Goal: Check status: Check status

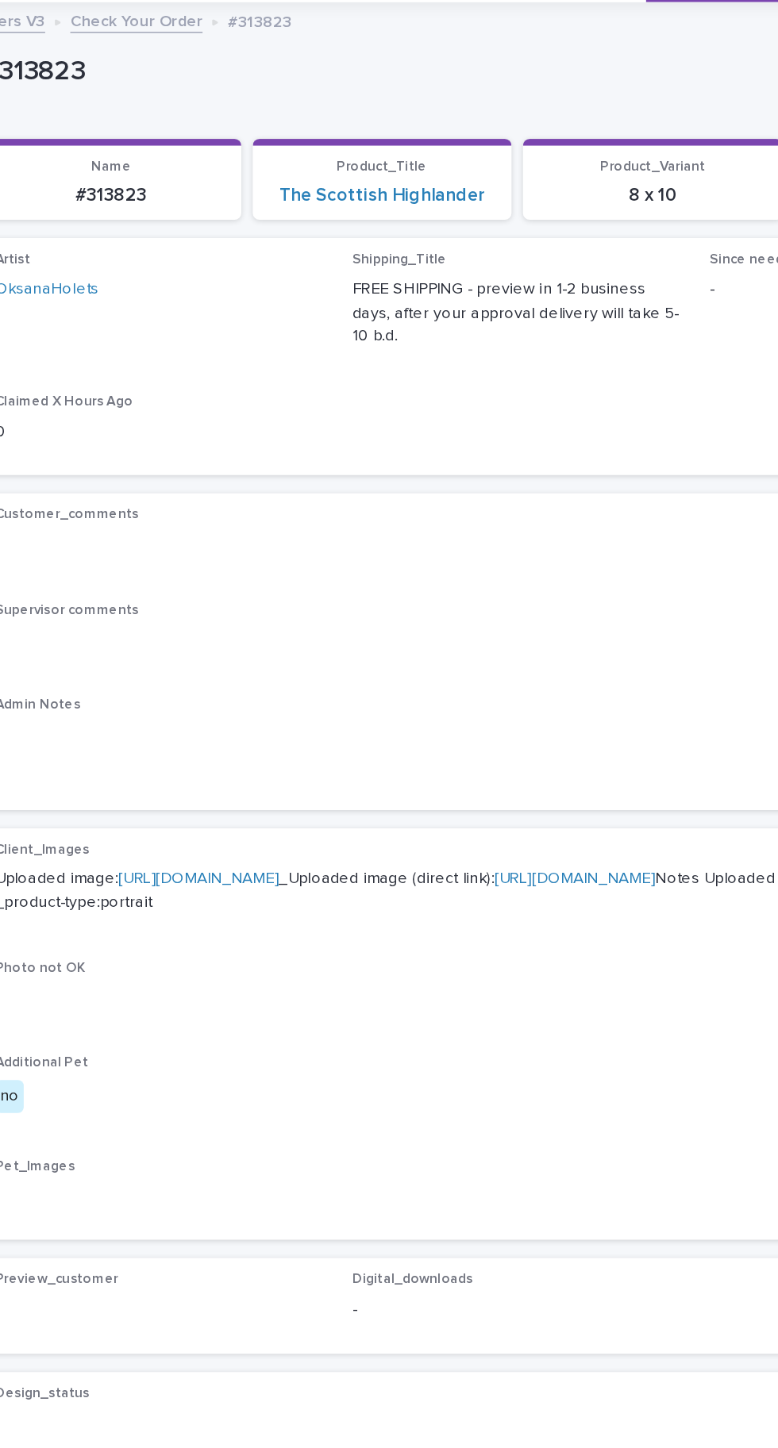
scroll to position [50, 0]
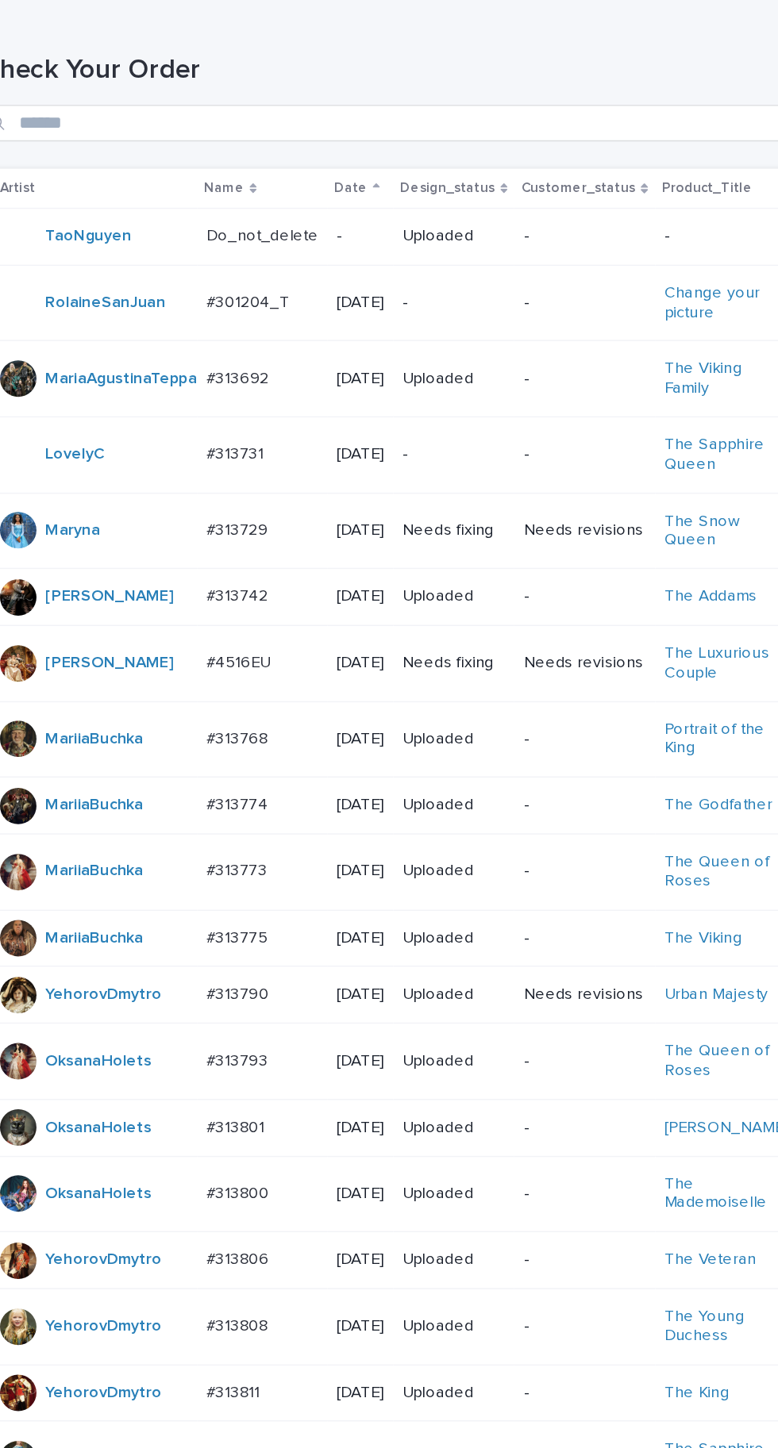
scroll to position [437, 0]
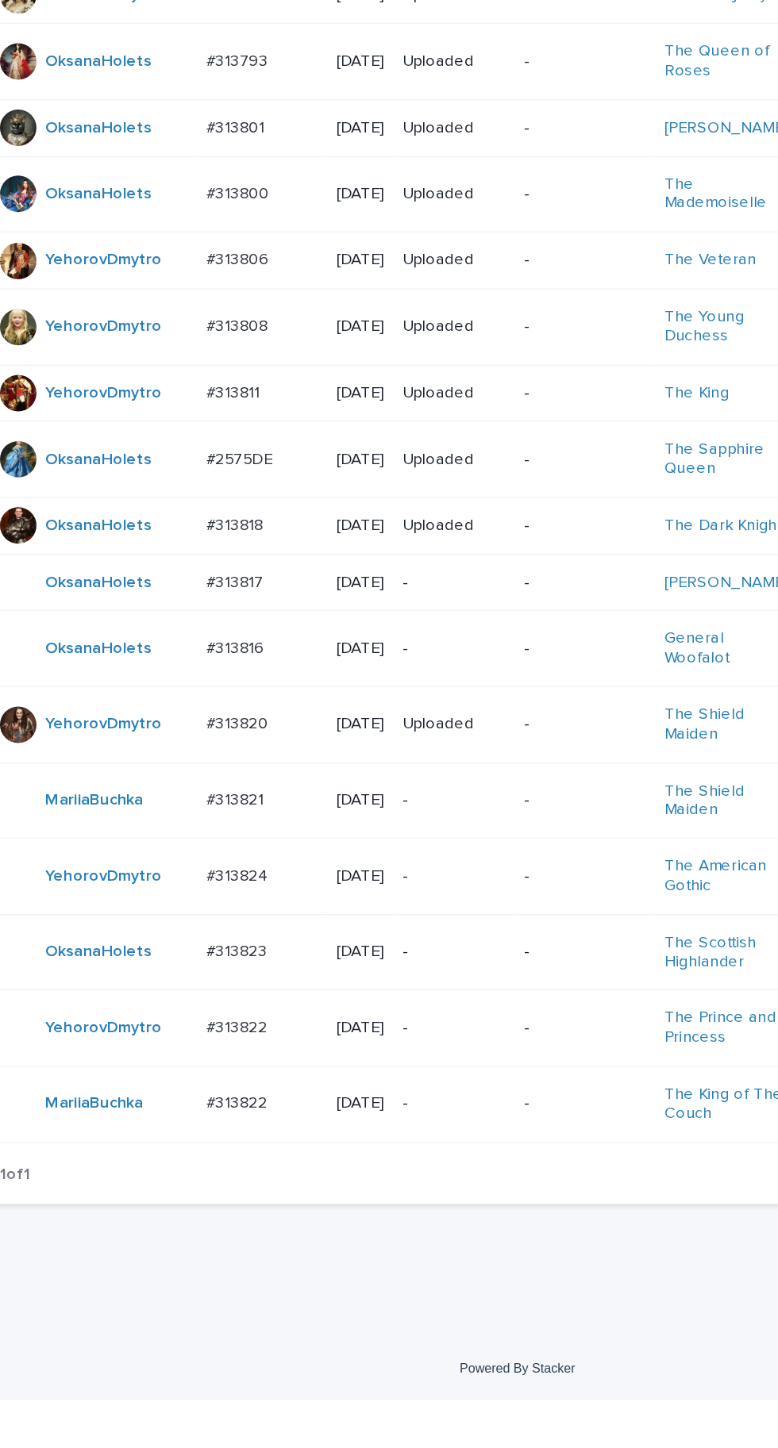
click at [197, 932] on p "#313816" at bounding box center [194, 923] width 44 height 17
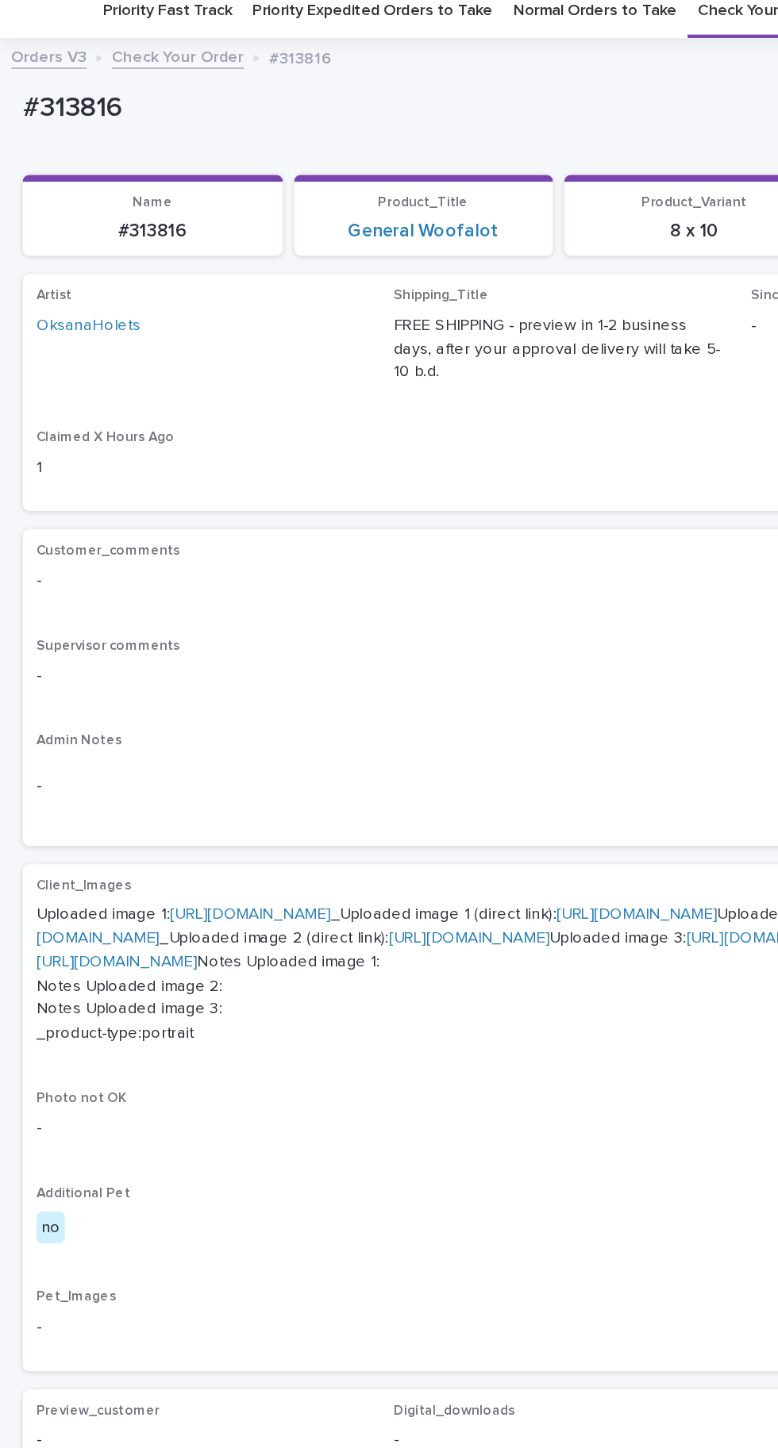
scroll to position [52, 0]
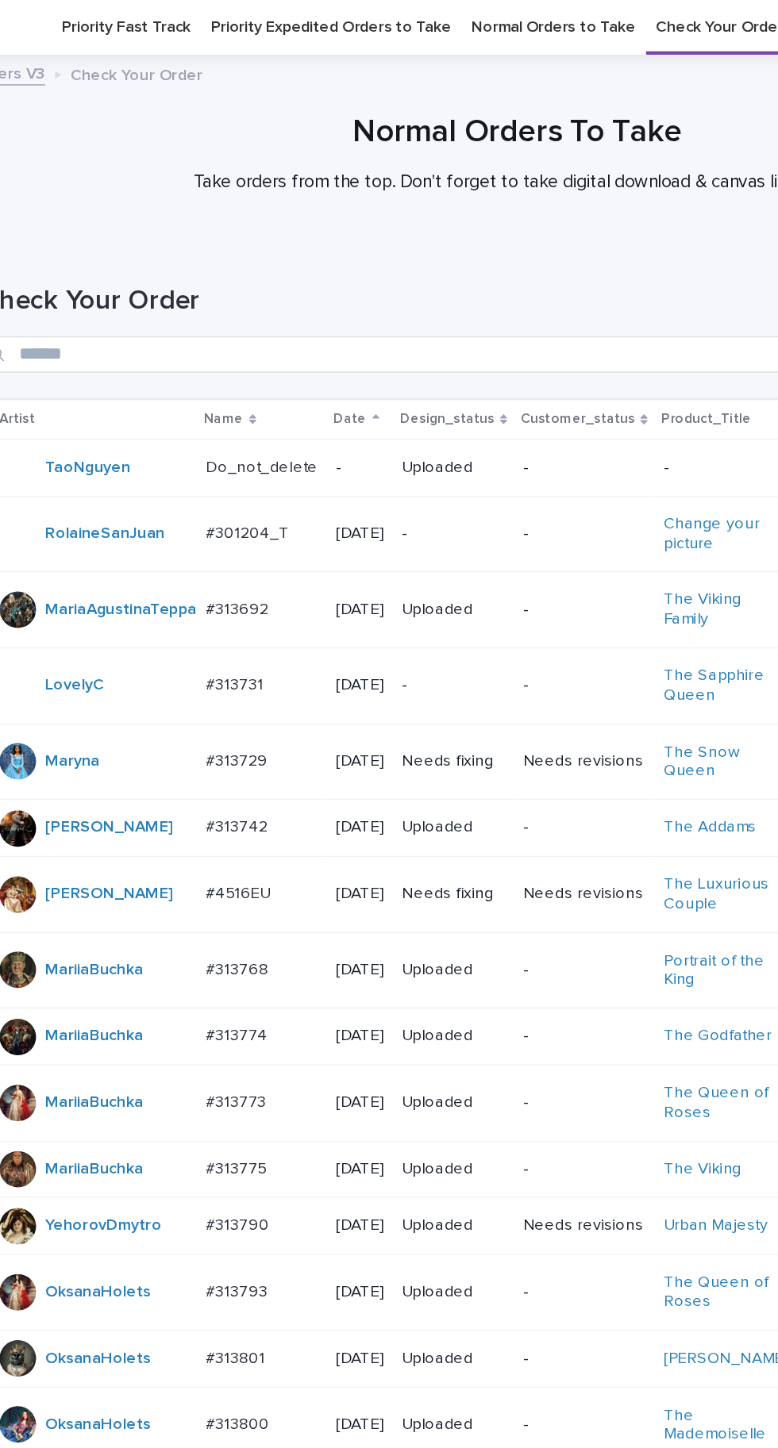
scroll to position [437, 0]
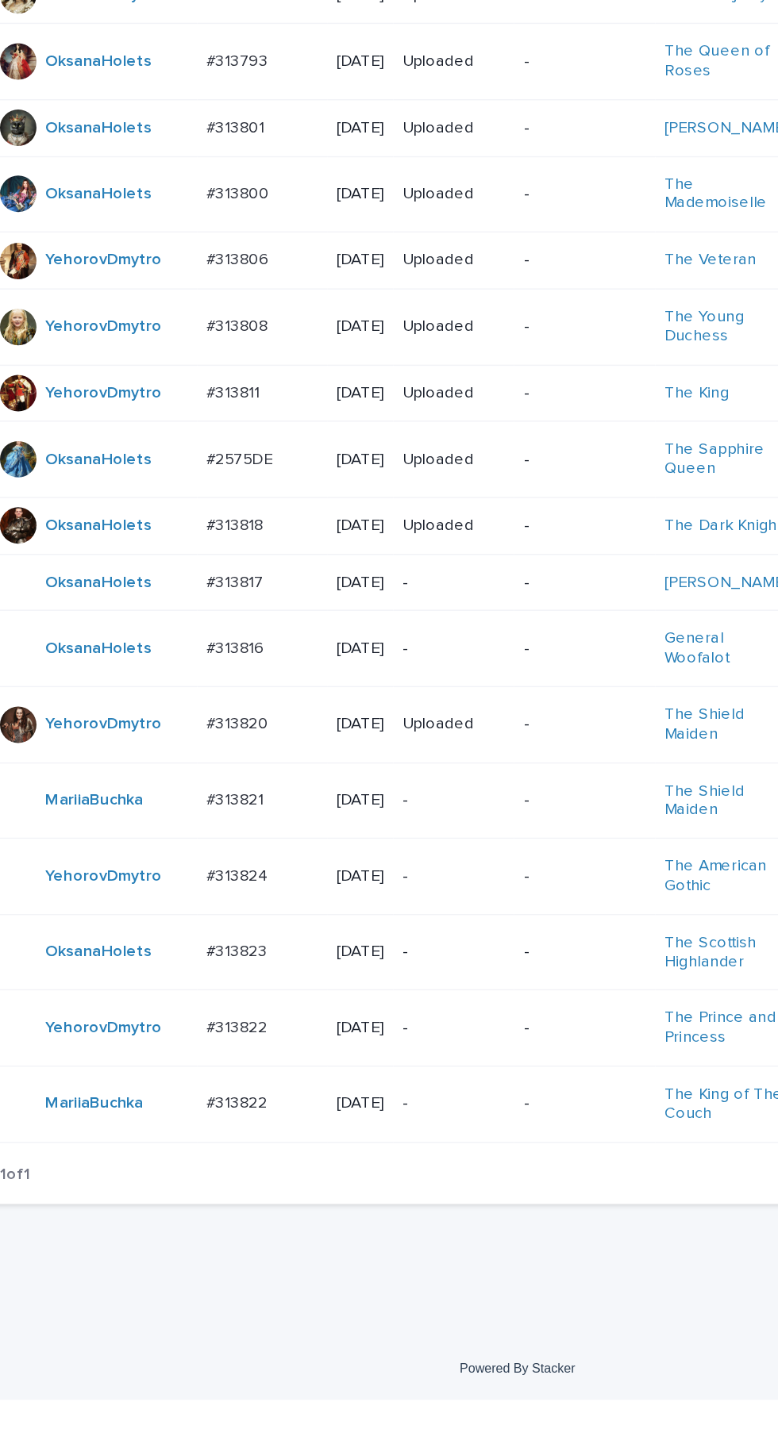
click at [205, 932] on p "#313816" at bounding box center [194, 923] width 44 height 17
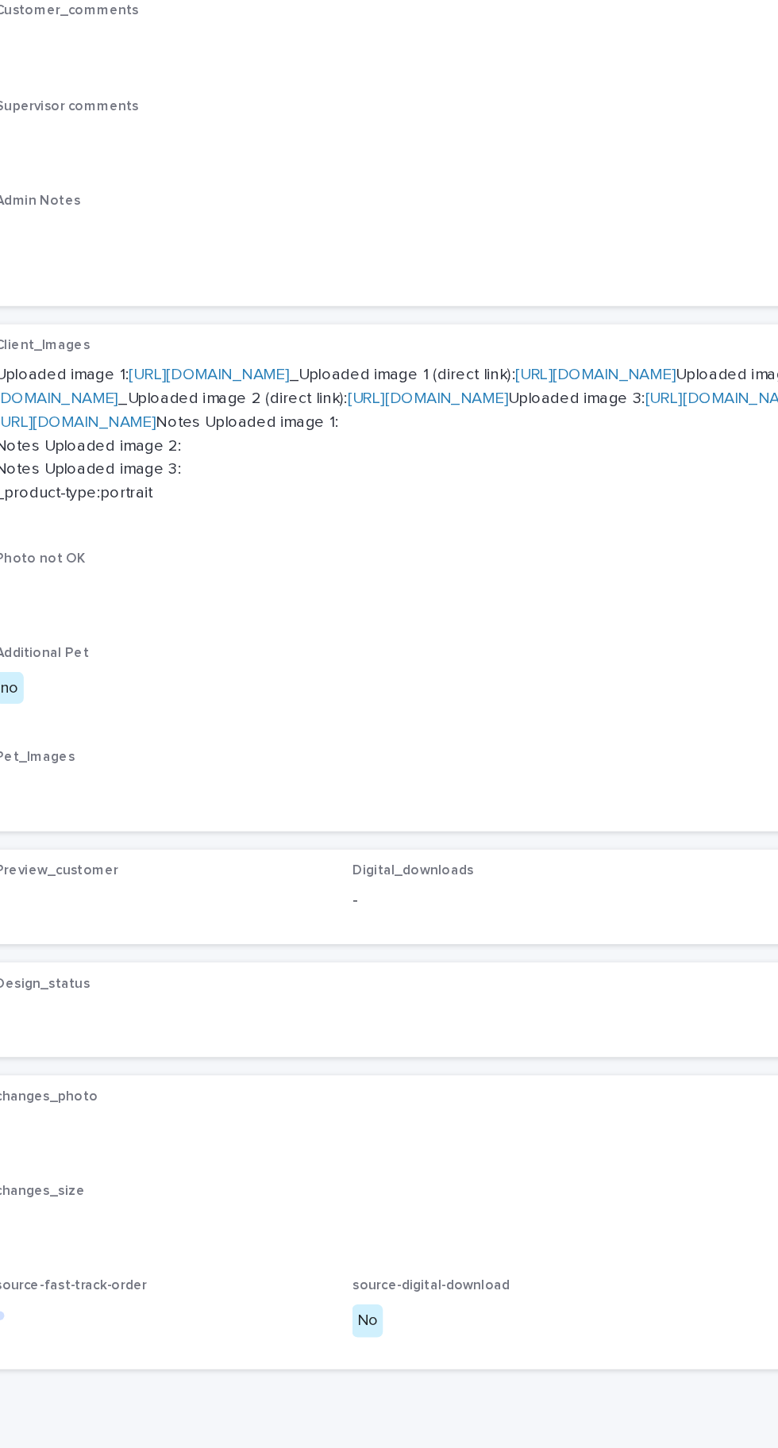
scroll to position [50, 0]
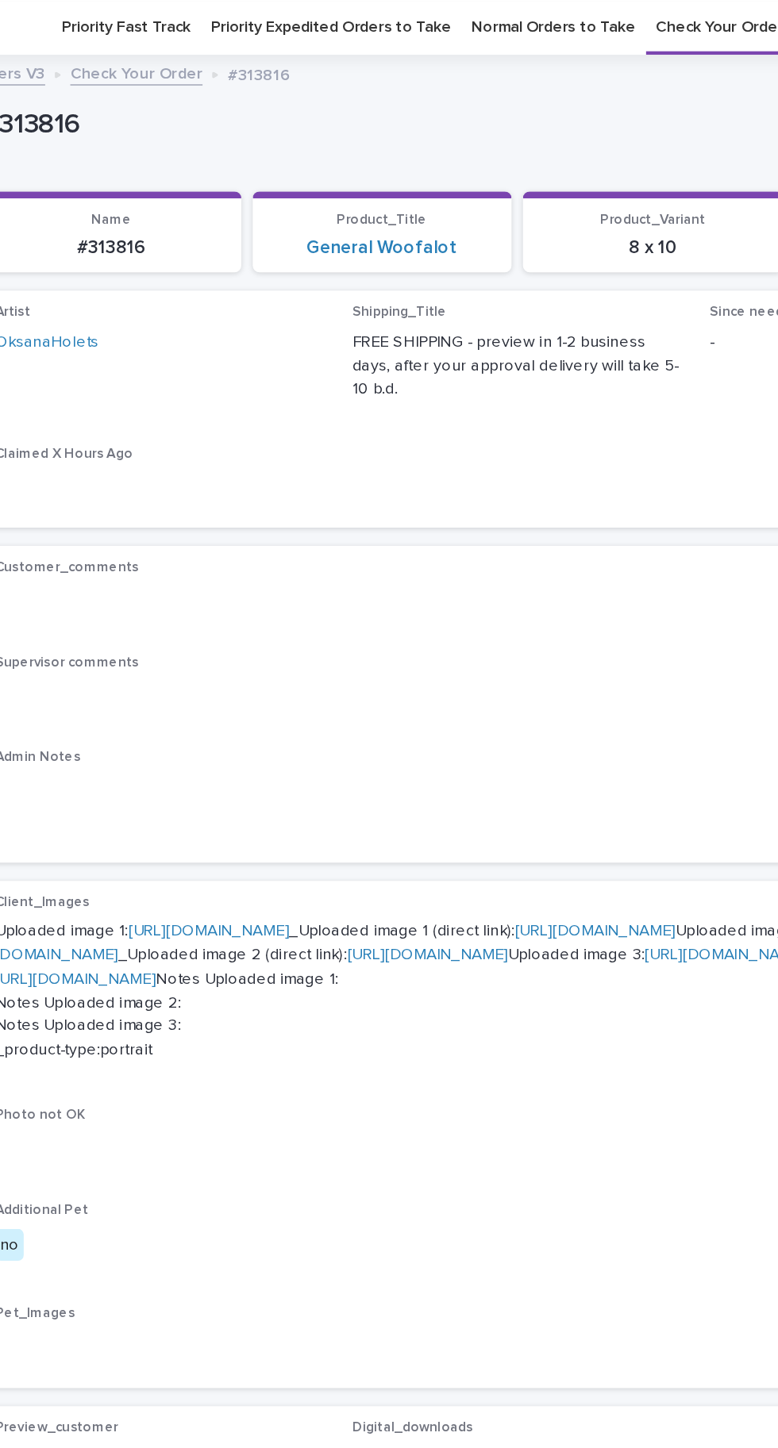
click at [219, 649] on link "[URL][DOMAIN_NAME]" at bounding box center [174, 648] width 112 height 11
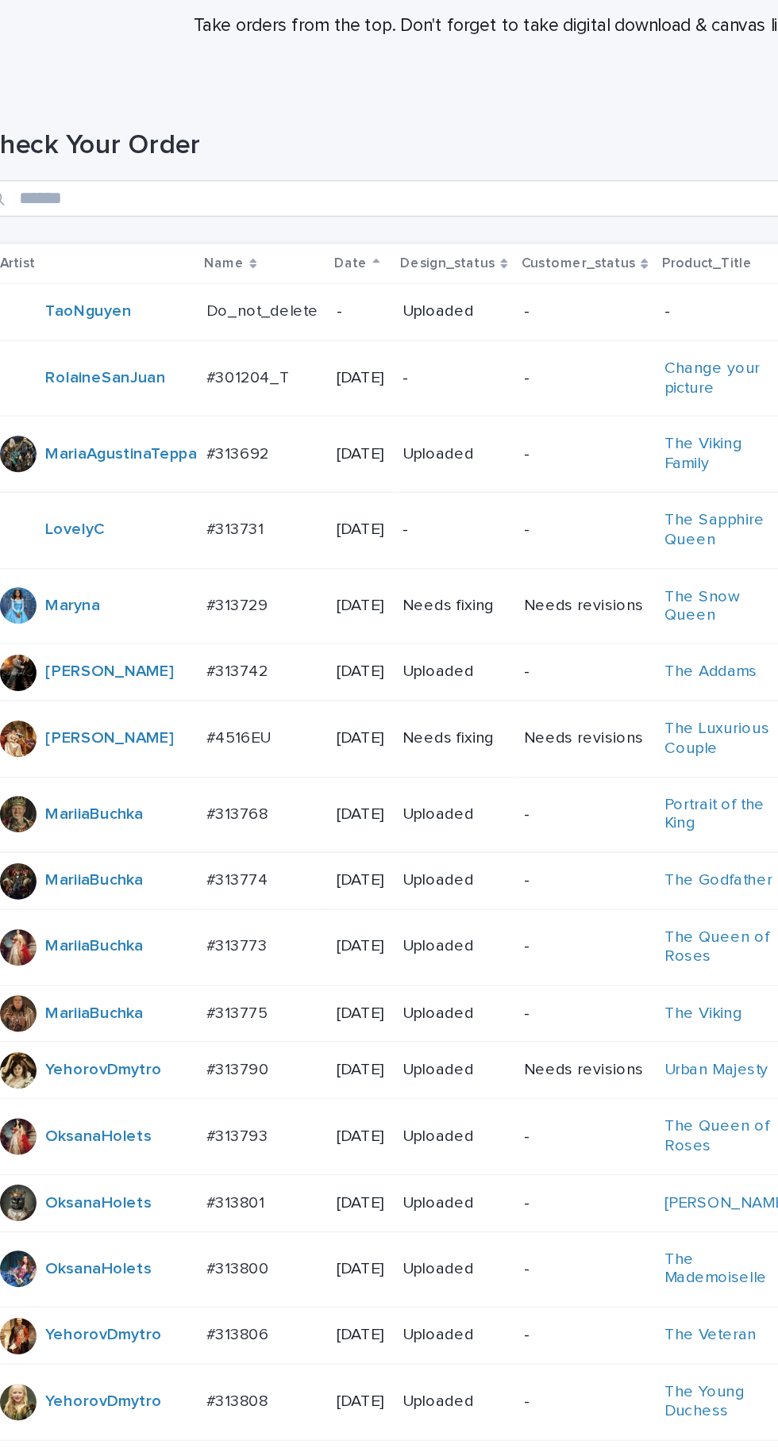
scroll to position [437, 0]
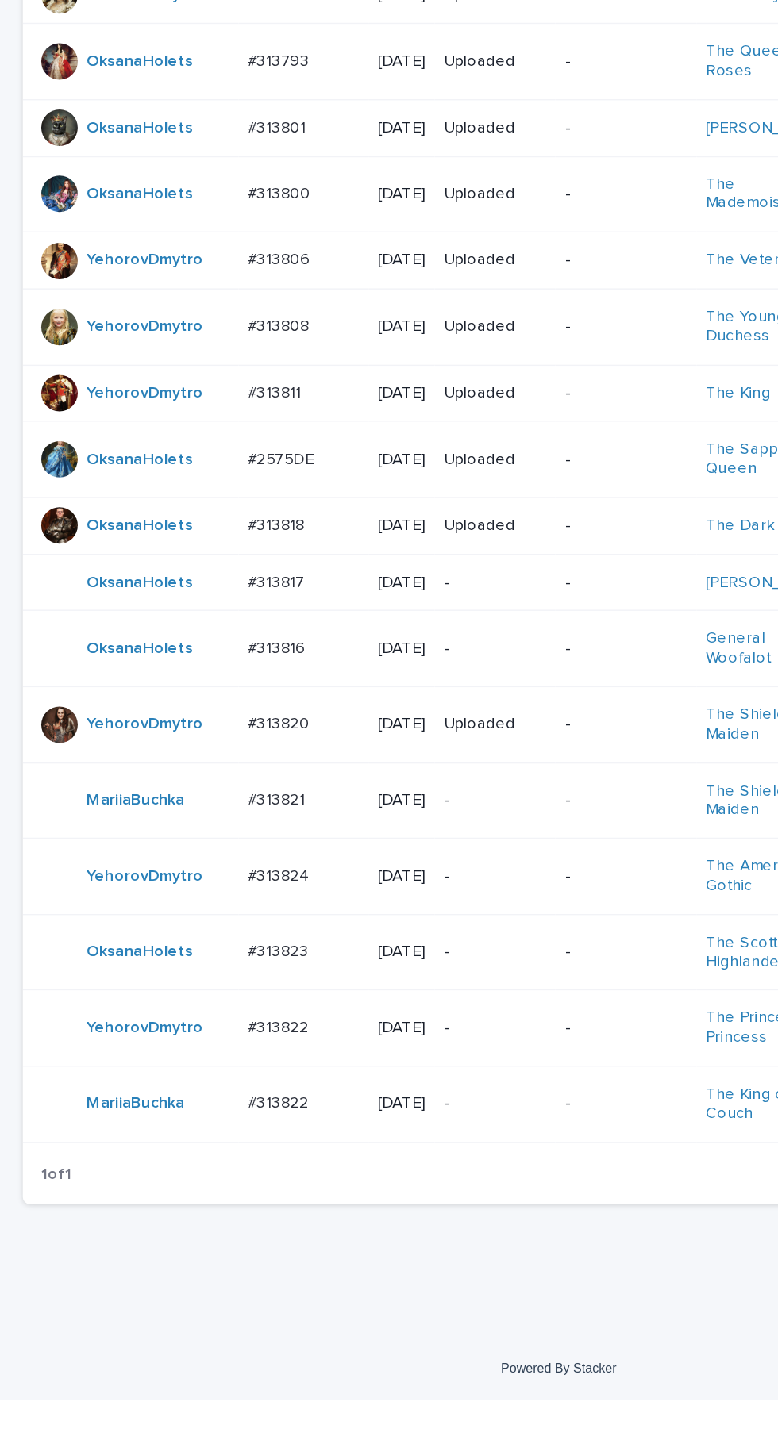
click at [219, 1143] on p at bounding box center [211, 1135] width 78 height 13
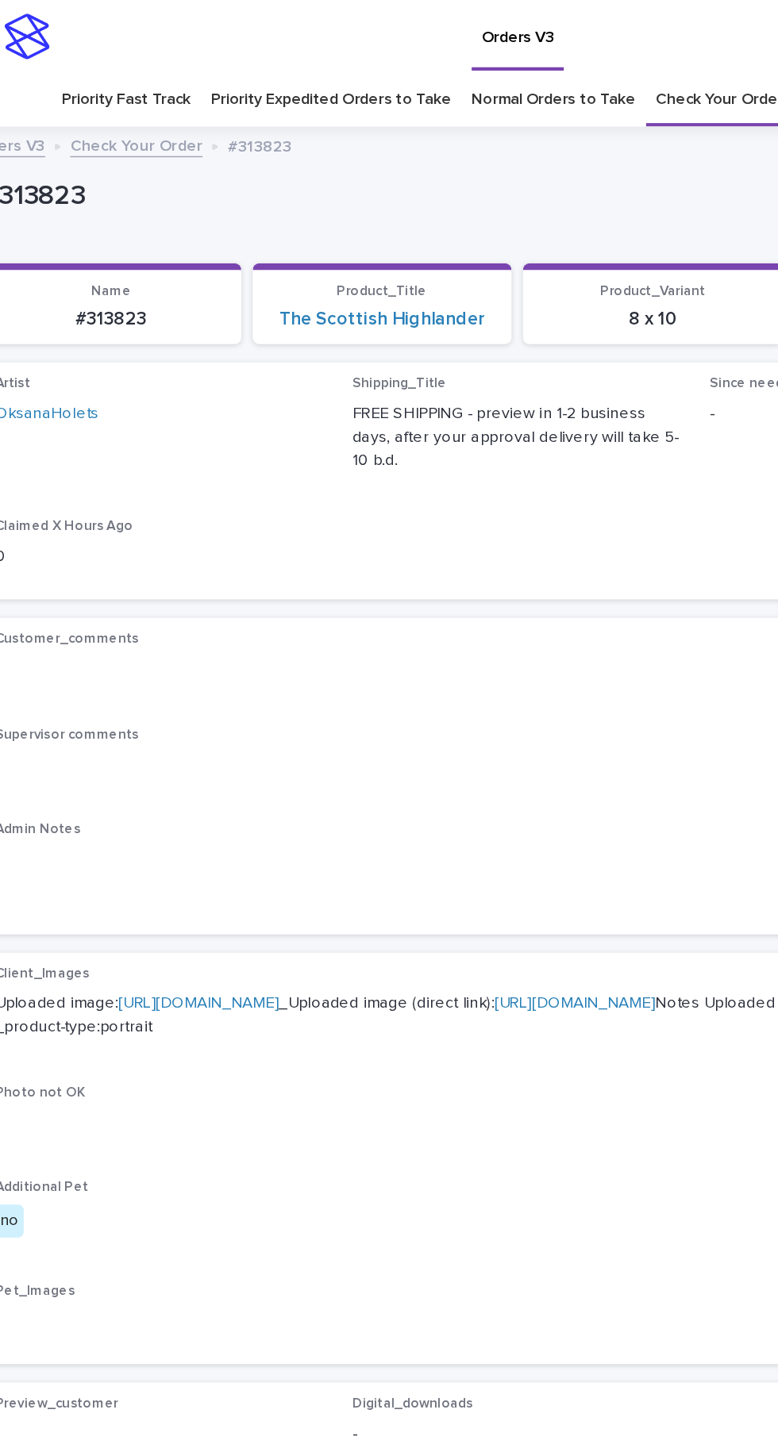
click at [223, 693] on link "[URL][DOMAIN_NAME]" at bounding box center [167, 698] width 112 height 11
click at [528, 84] on link "Check Your Order" at bounding box center [530, 69] width 88 height 37
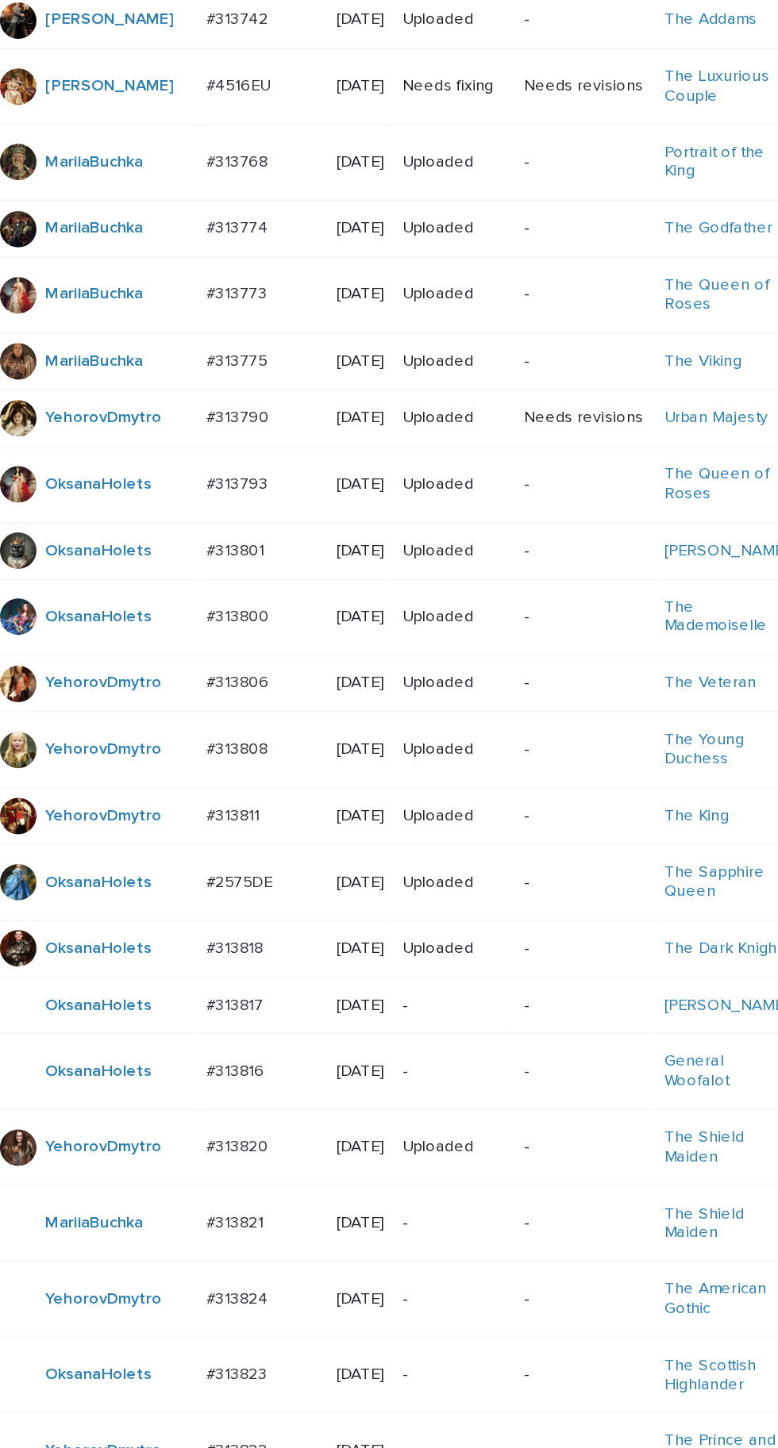
scroll to position [100, 0]
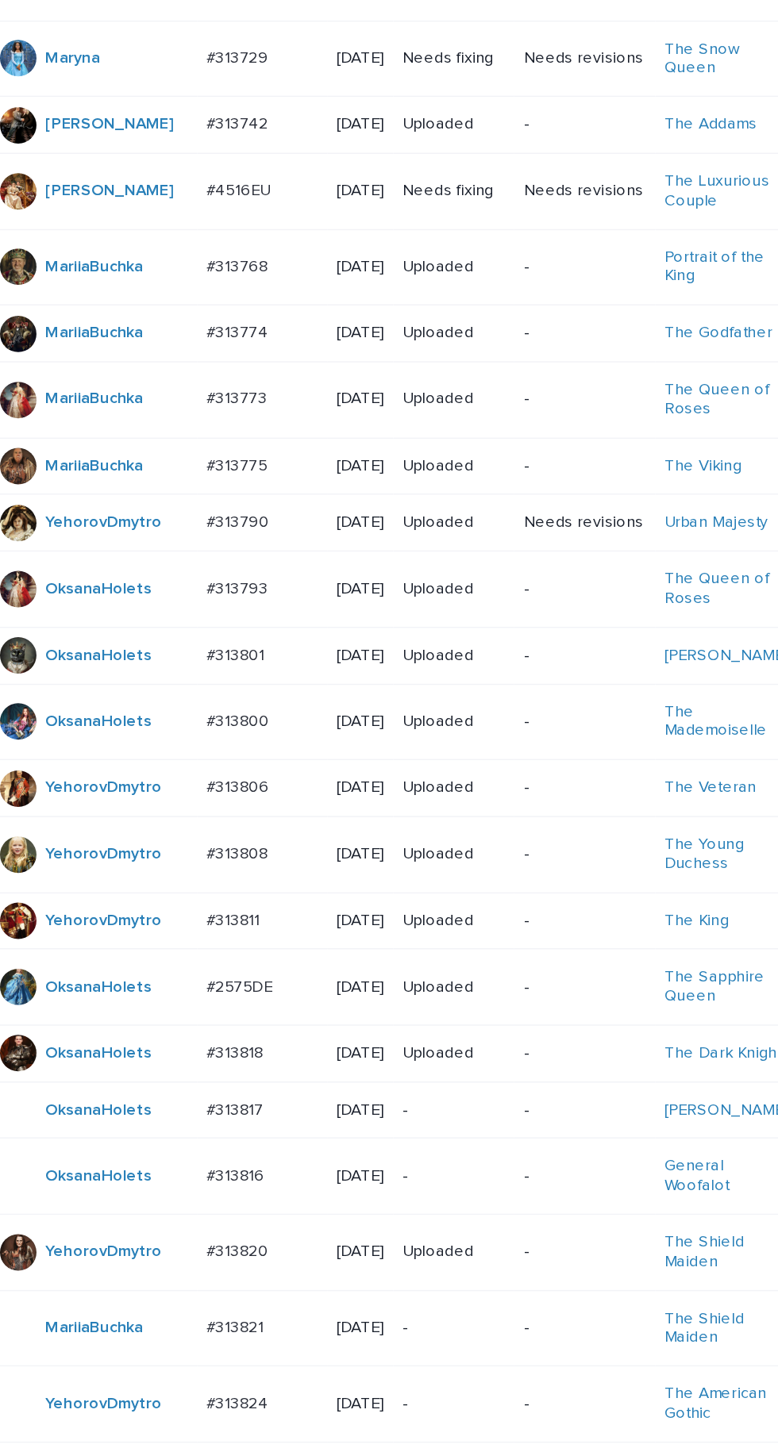
click at [485, 1101] on td "The King" at bounding box center [534, 1081] width 99 height 40
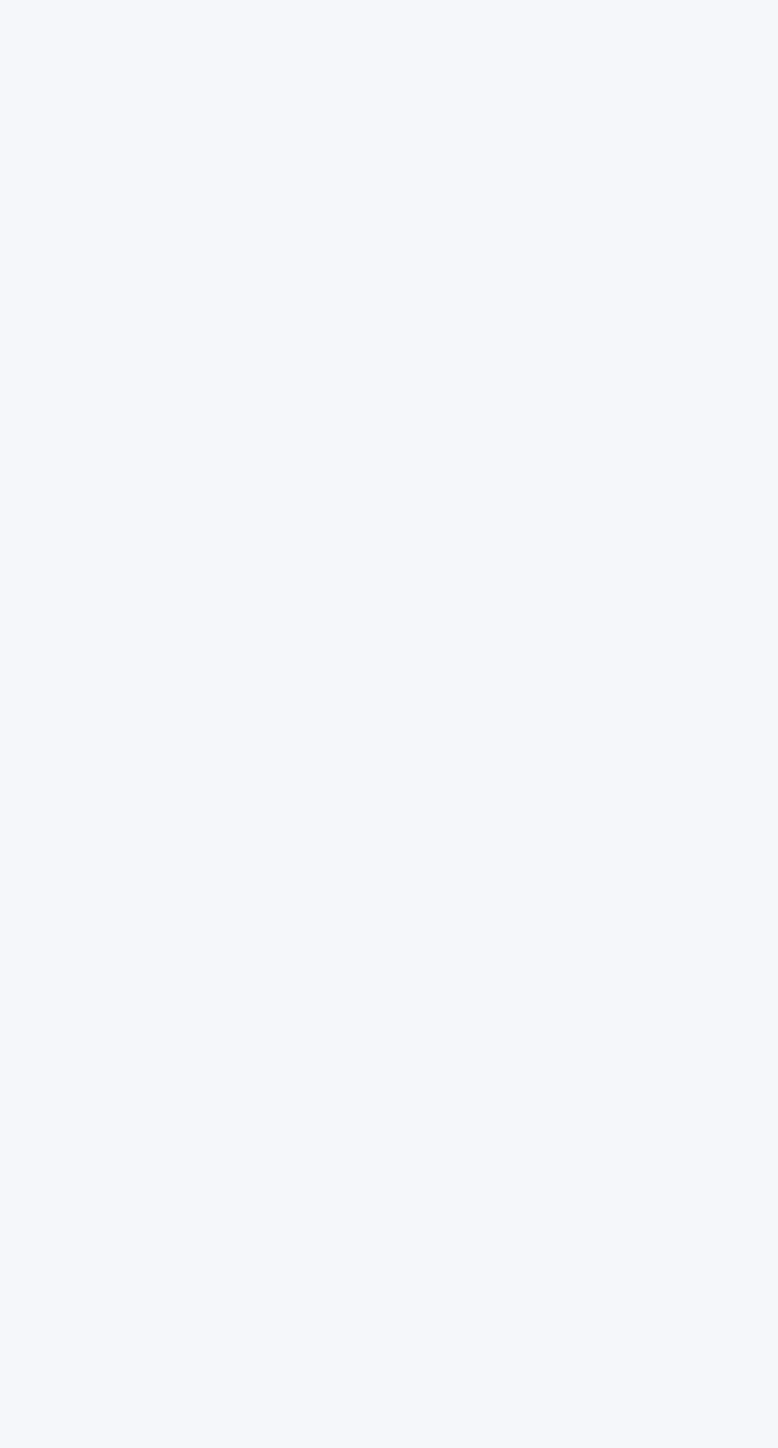
scroll to position [50, 0]
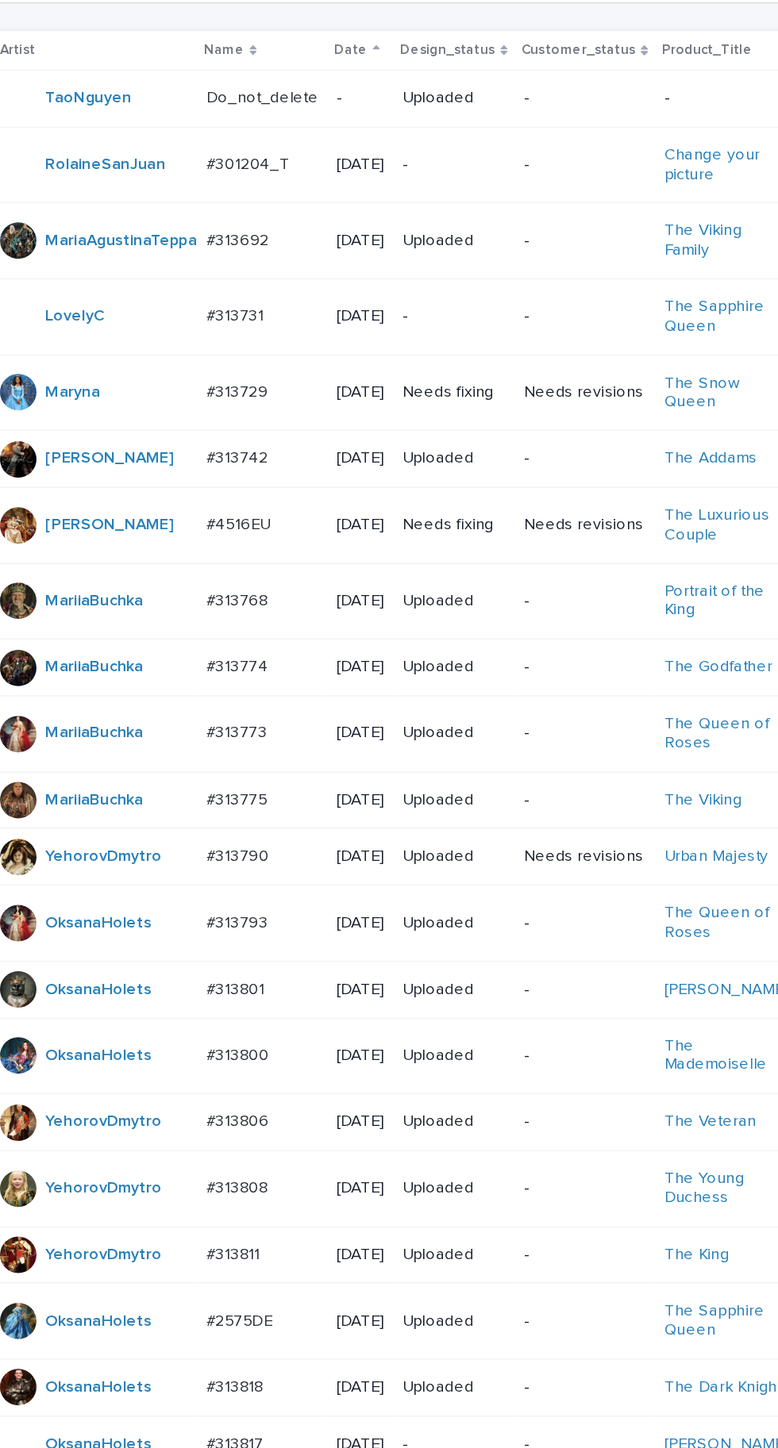
click at [527, 395] on td "Change your picture" at bounding box center [534, 421] width 99 height 53
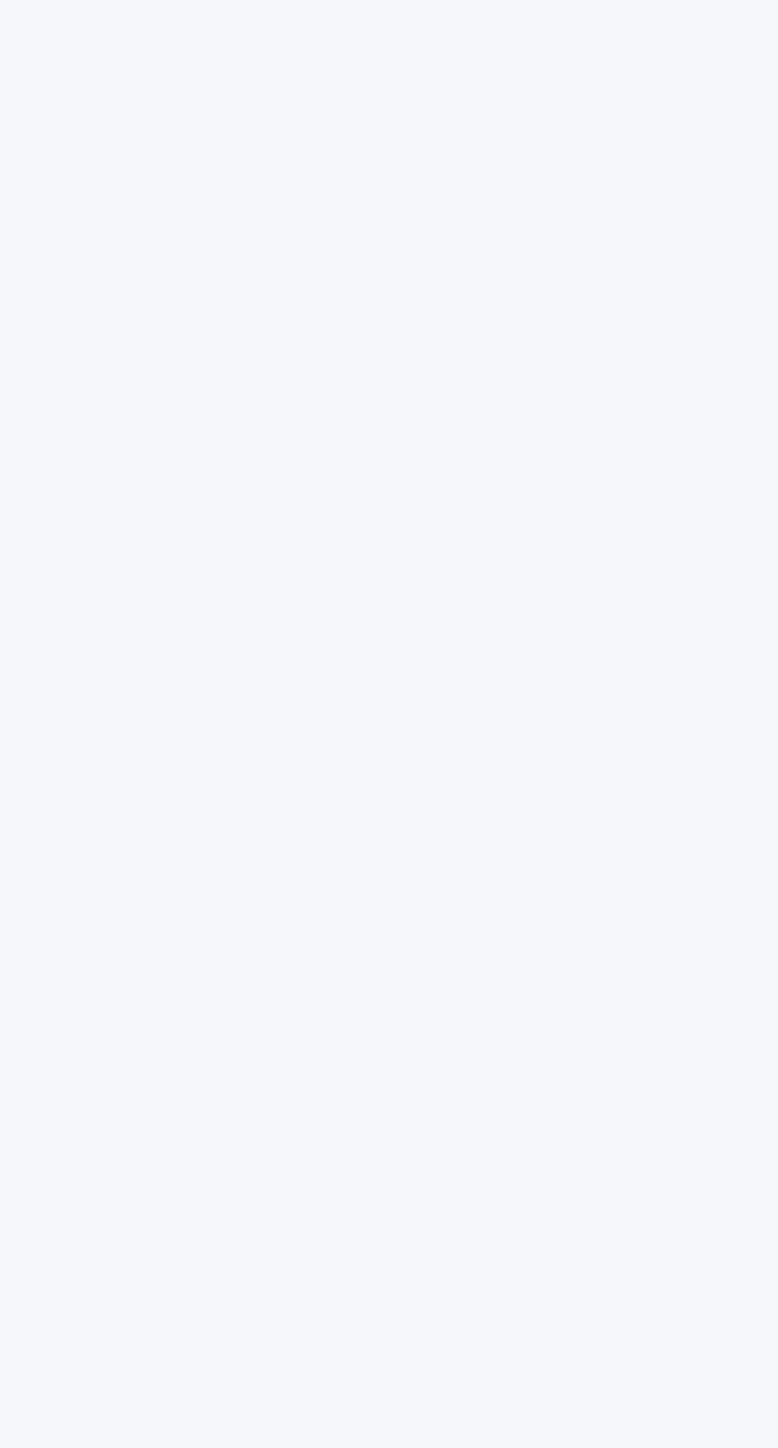
scroll to position [50, 0]
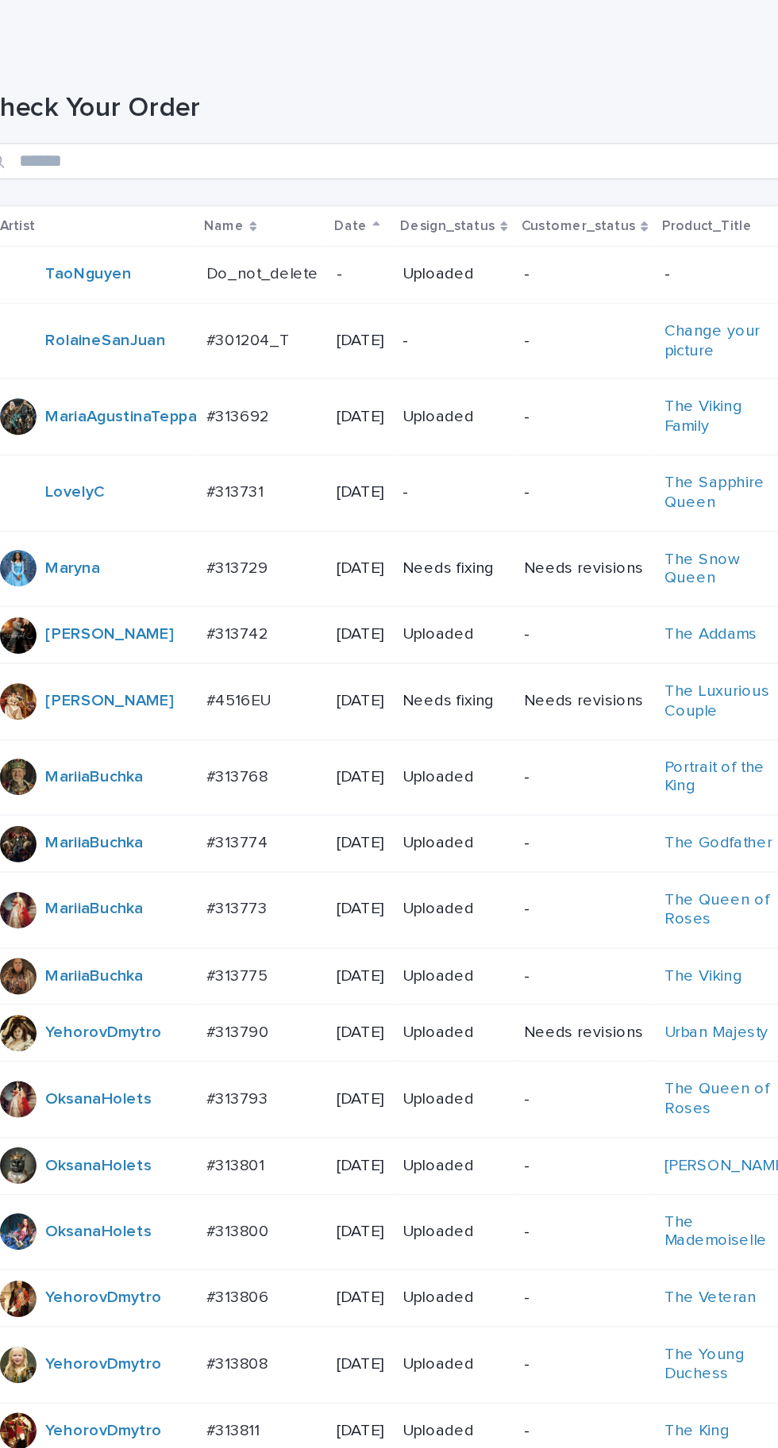
click at [534, 448] on td "The Viking Family" at bounding box center [534, 474] width 99 height 53
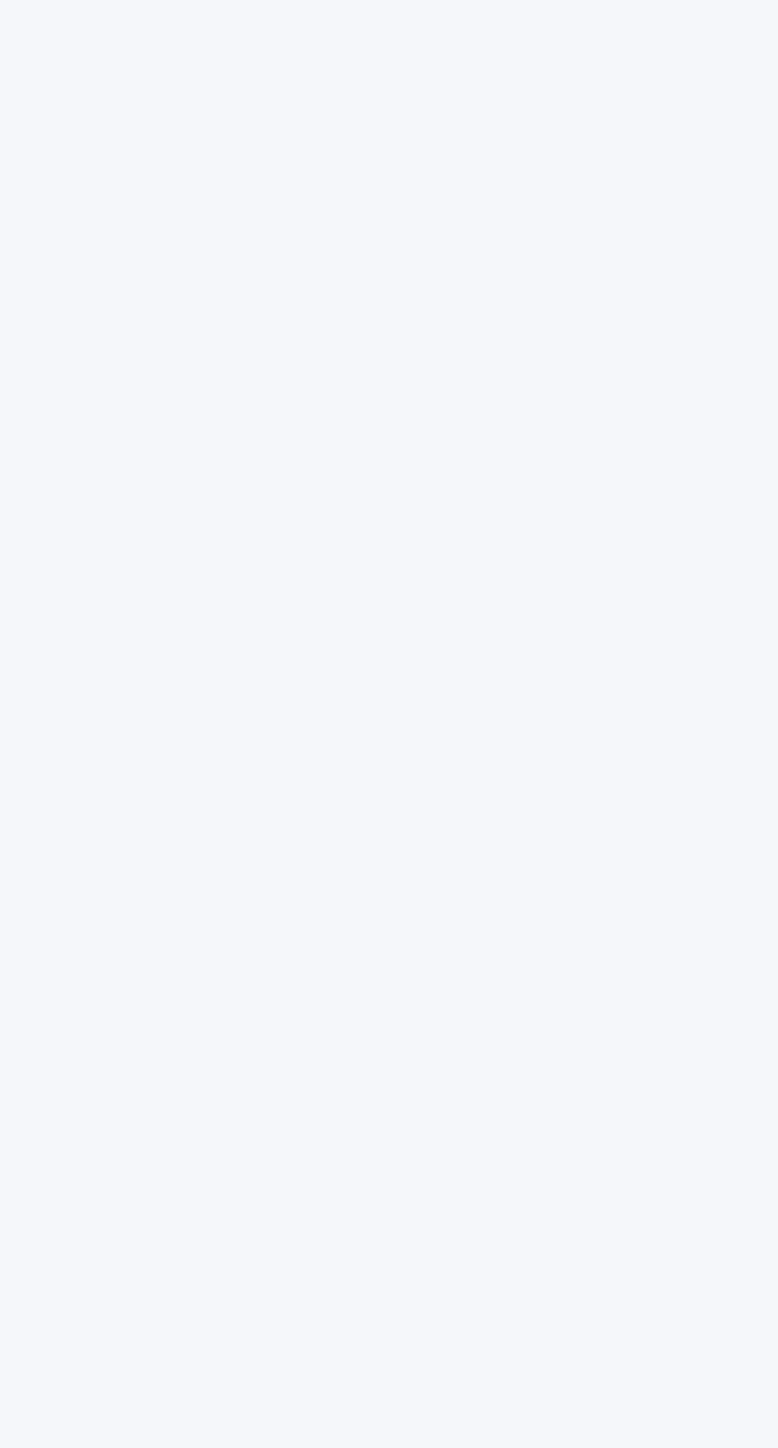
scroll to position [50, 0]
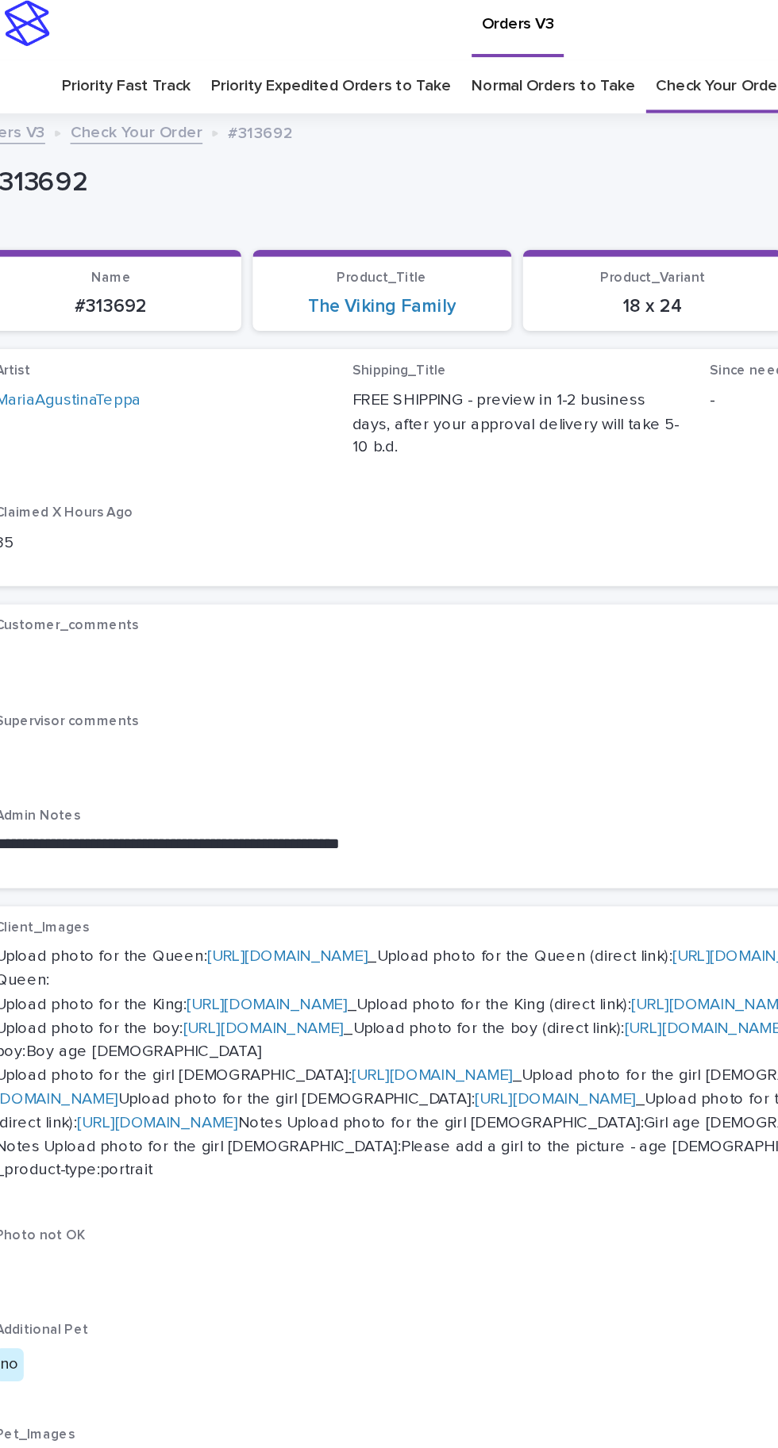
click at [534, 51] on link "Check Your Order" at bounding box center [530, 69] width 88 height 37
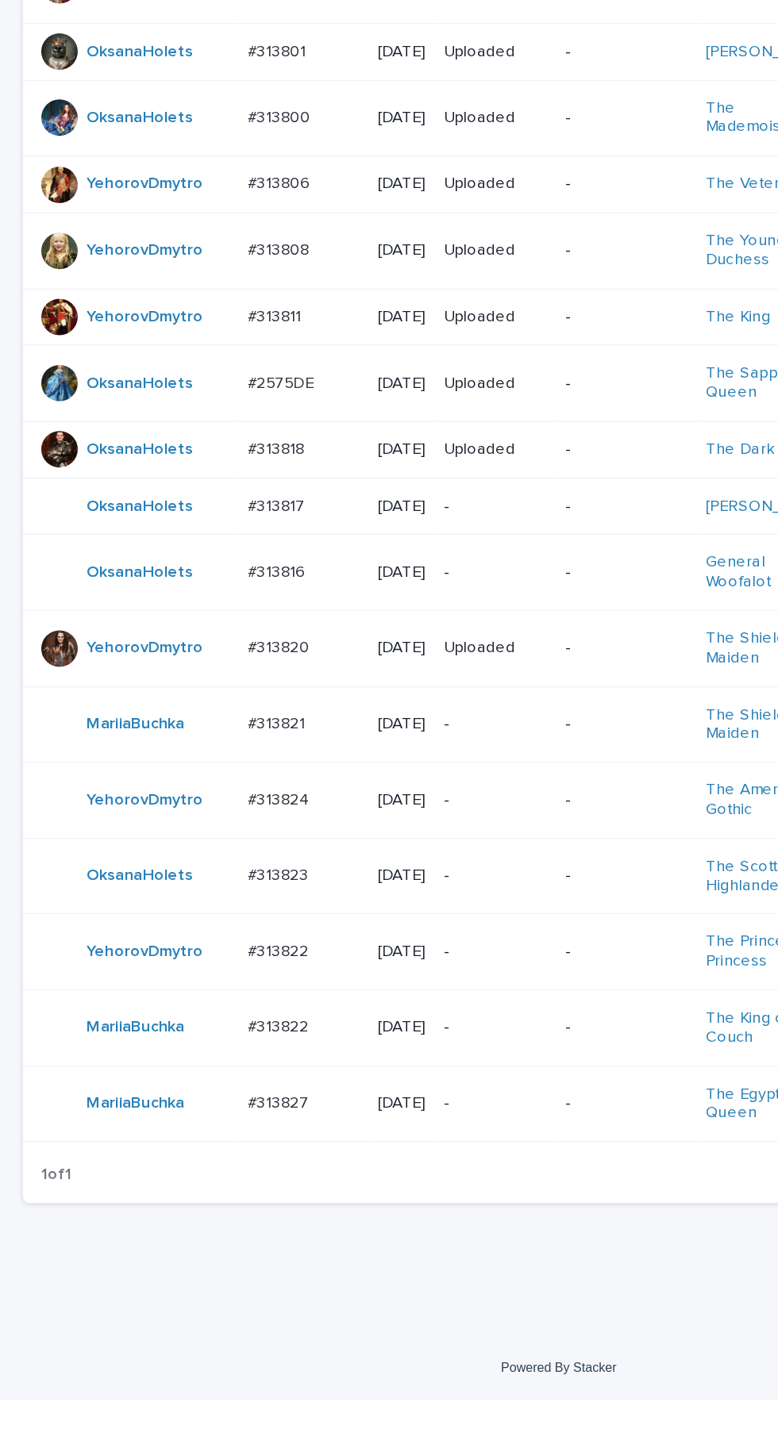
click at [200, 1248] on p "#313827" at bounding box center [194, 1240] width 45 height 17
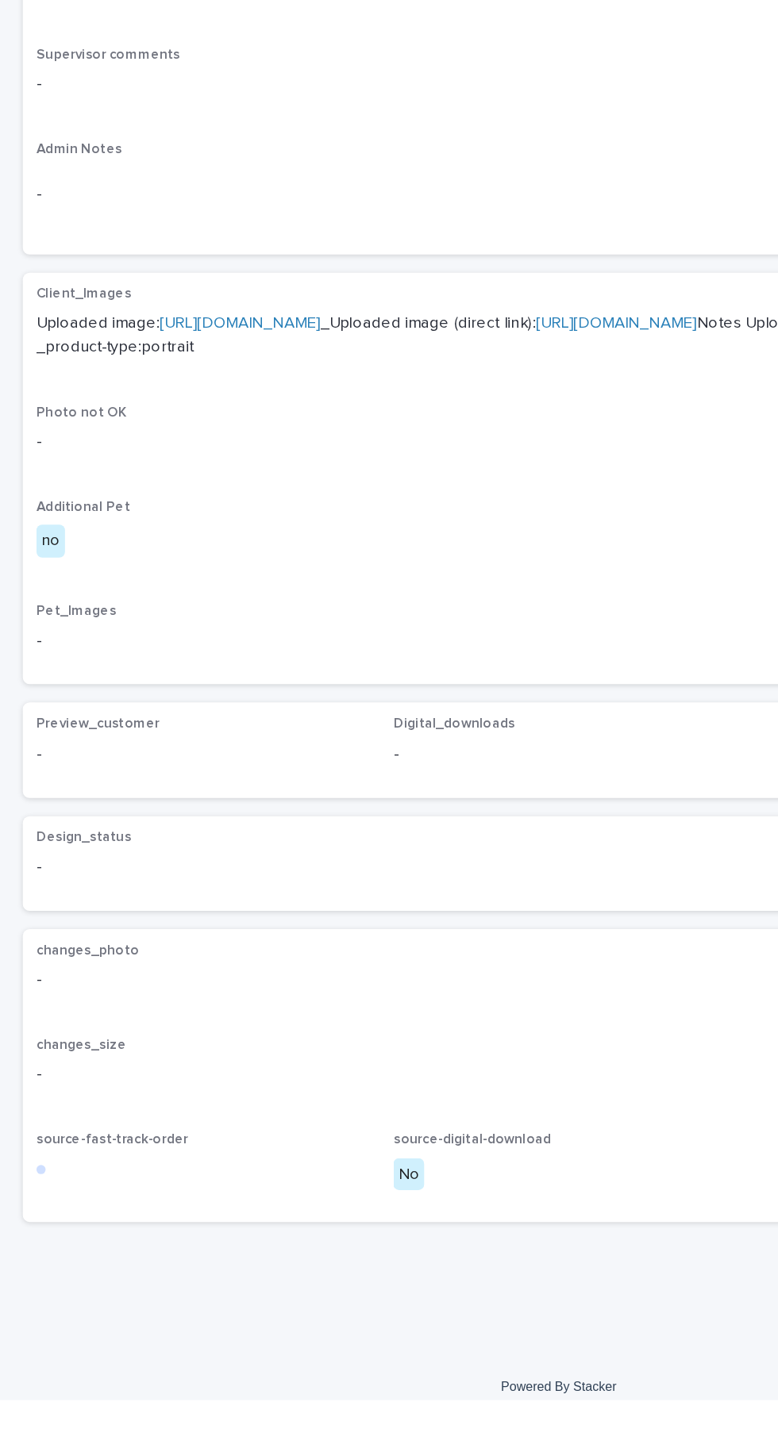
click at [29, 1291] on div at bounding box center [28, 1288] width 6 height 6
